Goal: Task Accomplishment & Management: Complete application form

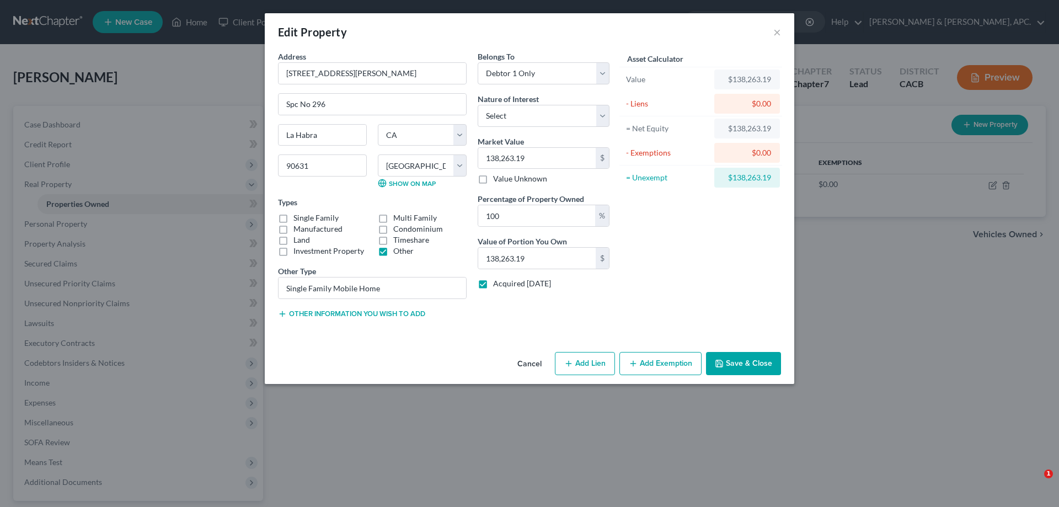
select select "4"
select select "29"
select select "0"
click at [734, 367] on button "Save & Close" at bounding box center [743, 363] width 75 height 23
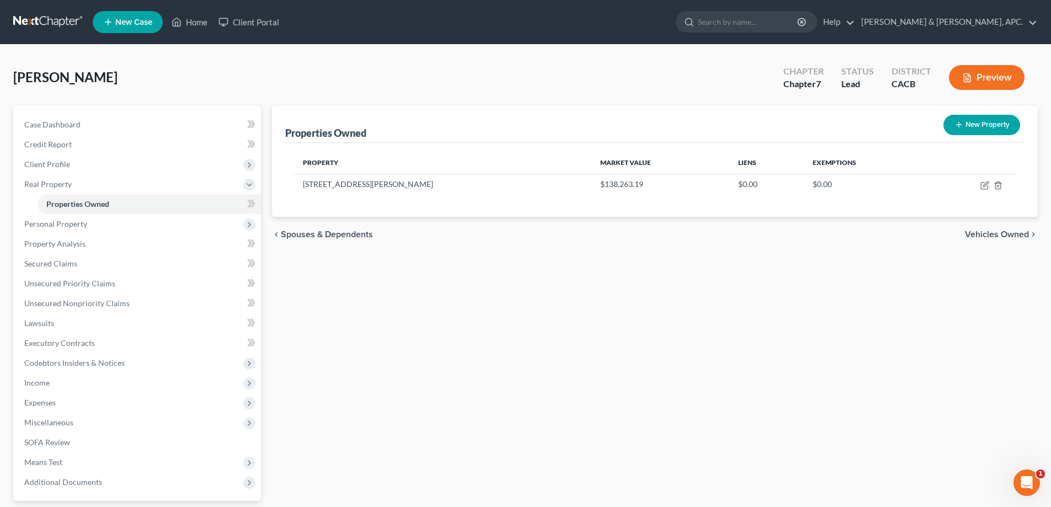
click at [60, 17] on link at bounding box center [48, 22] width 71 height 20
